Goal: Task Accomplishment & Management: Complete application form

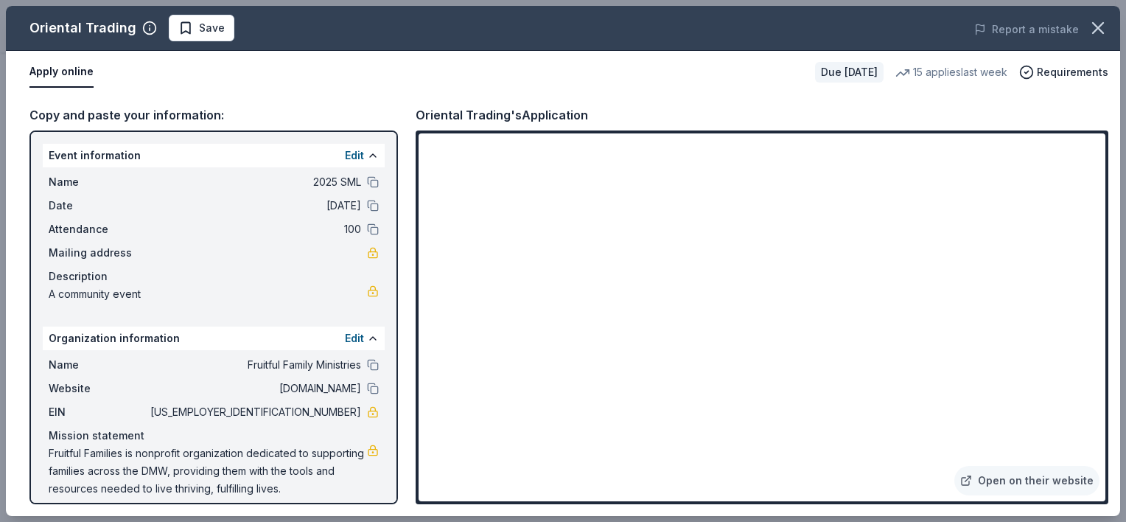
scroll to position [12, 0]
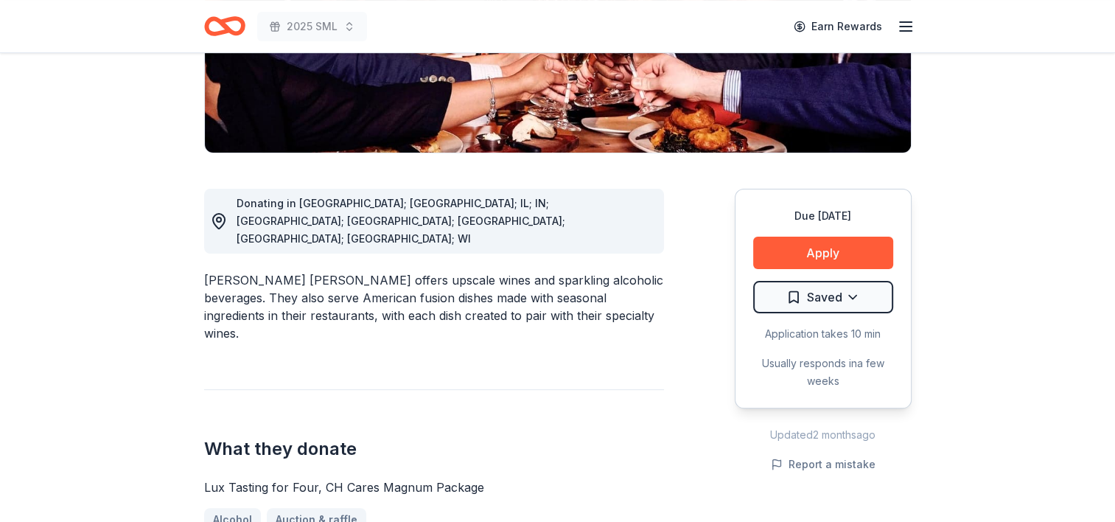
scroll to position [338, 0]
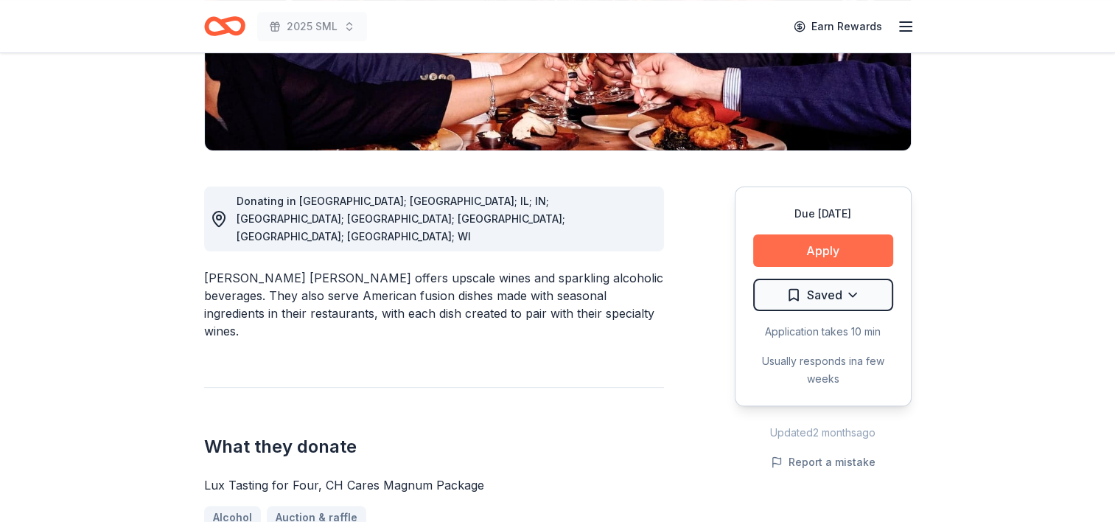
click at [782, 234] on button "Apply" at bounding box center [823, 250] width 140 height 32
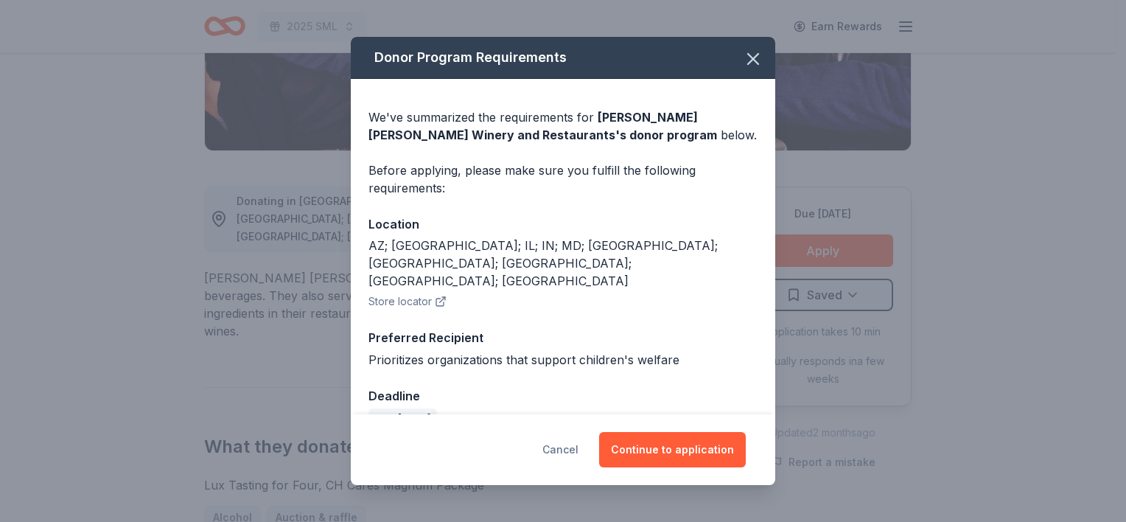
click at [562, 452] on button "Cancel" at bounding box center [560, 449] width 36 height 35
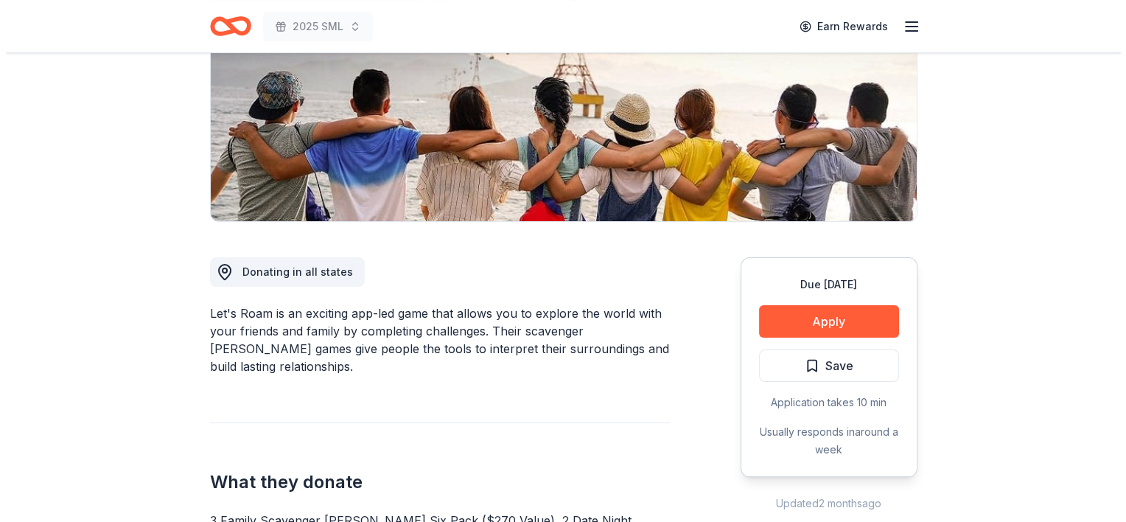
scroll to position [225, 0]
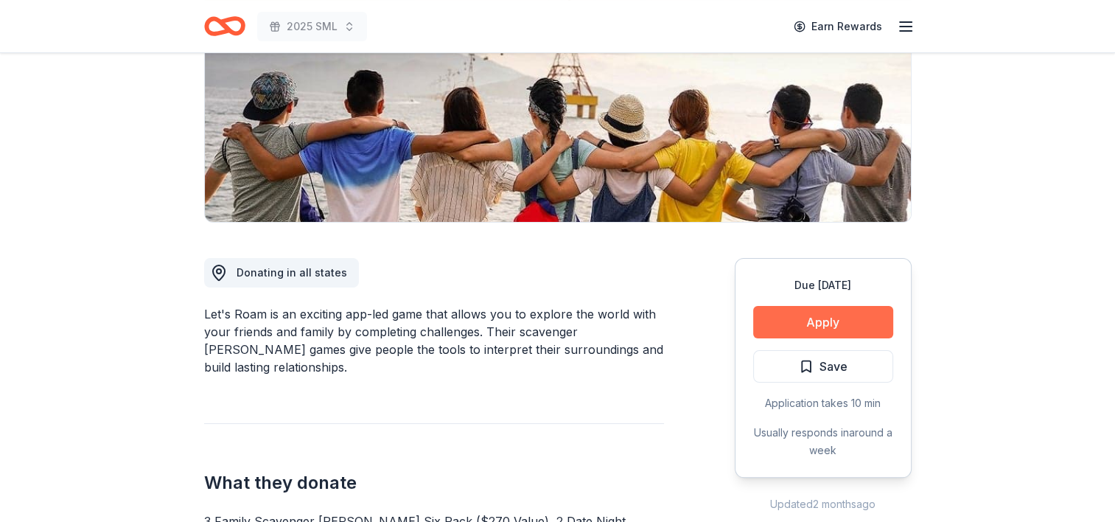
click at [805, 317] on button "Apply" at bounding box center [823, 322] width 140 height 32
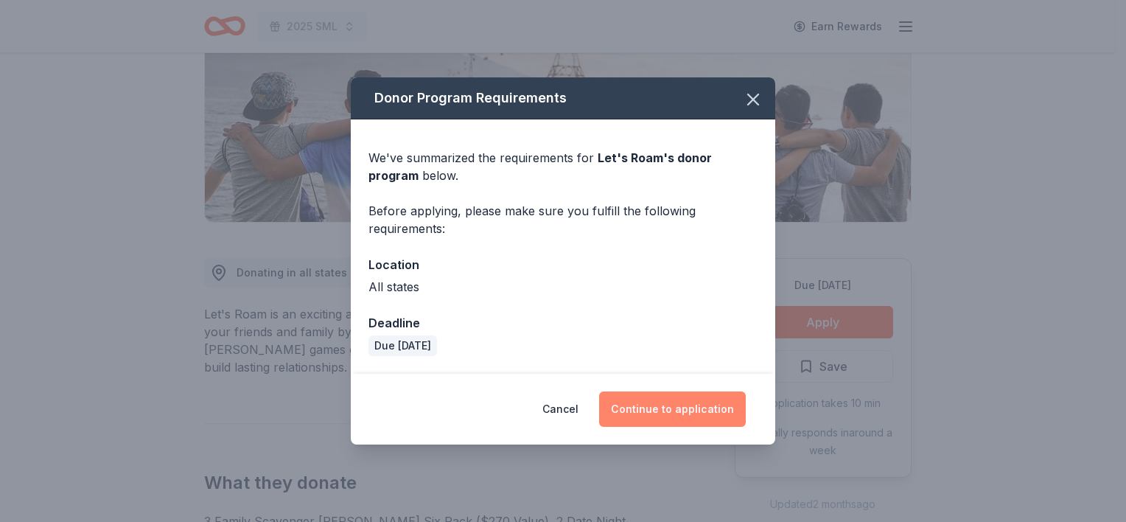
click at [668, 406] on button "Continue to application" at bounding box center [672, 408] width 147 height 35
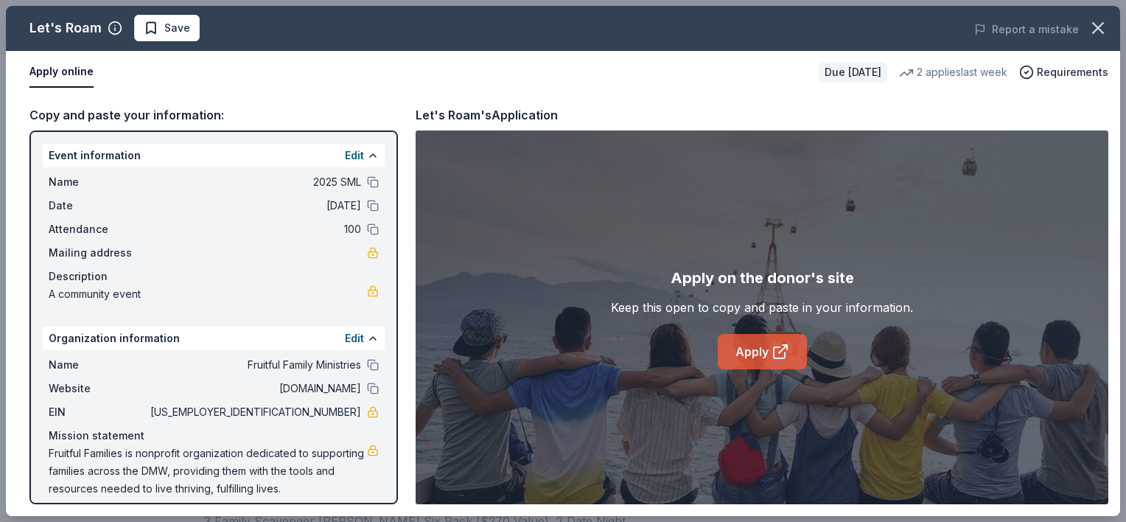
click at [746, 354] on link "Apply" at bounding box center [762, 351] width 89 height 35
